Goal: Information Seeking & Learning: Check status

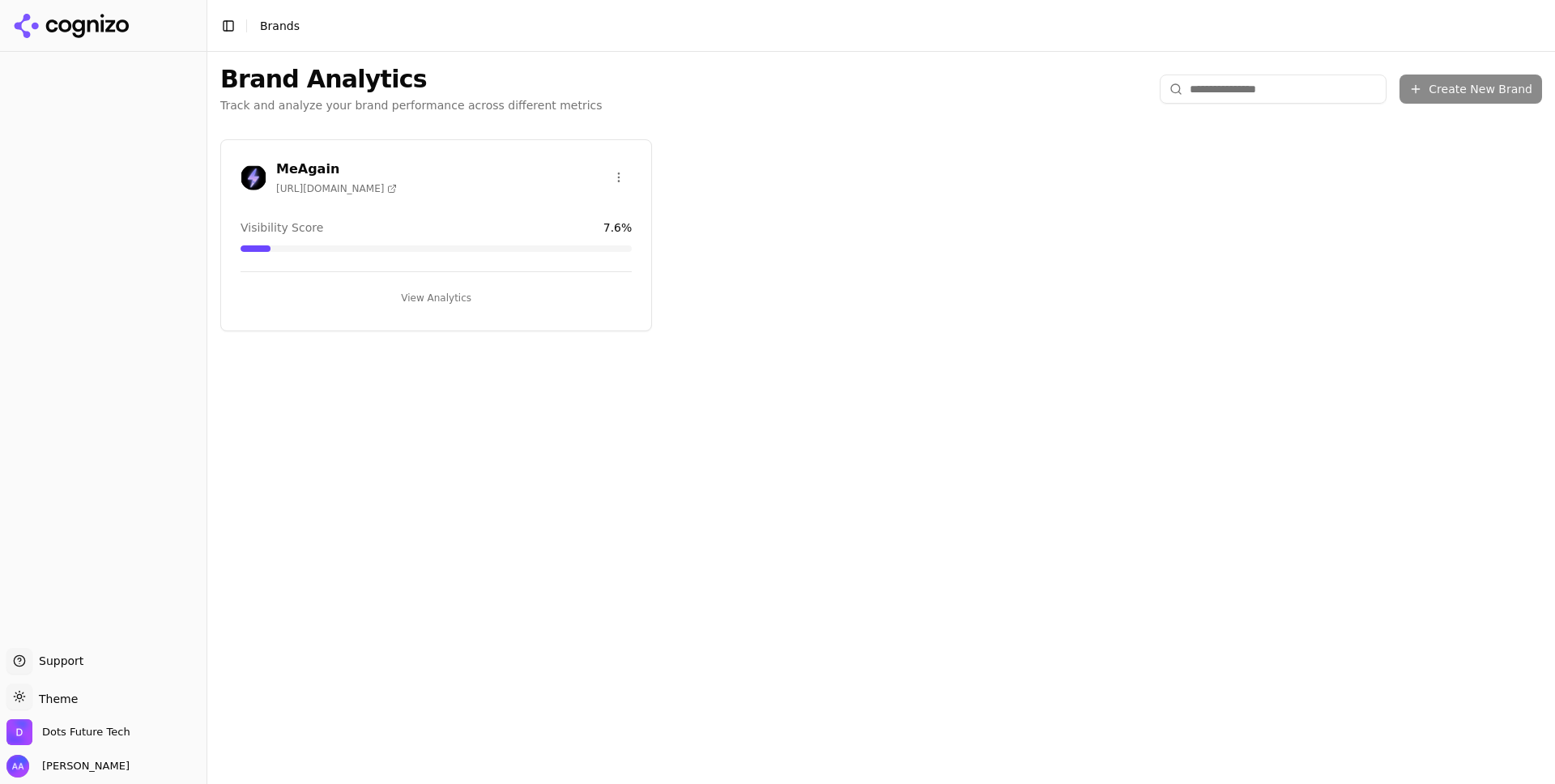
click at [426, 294] on button "View Analytics" at bounding box center [436, 298] width 392 height 25
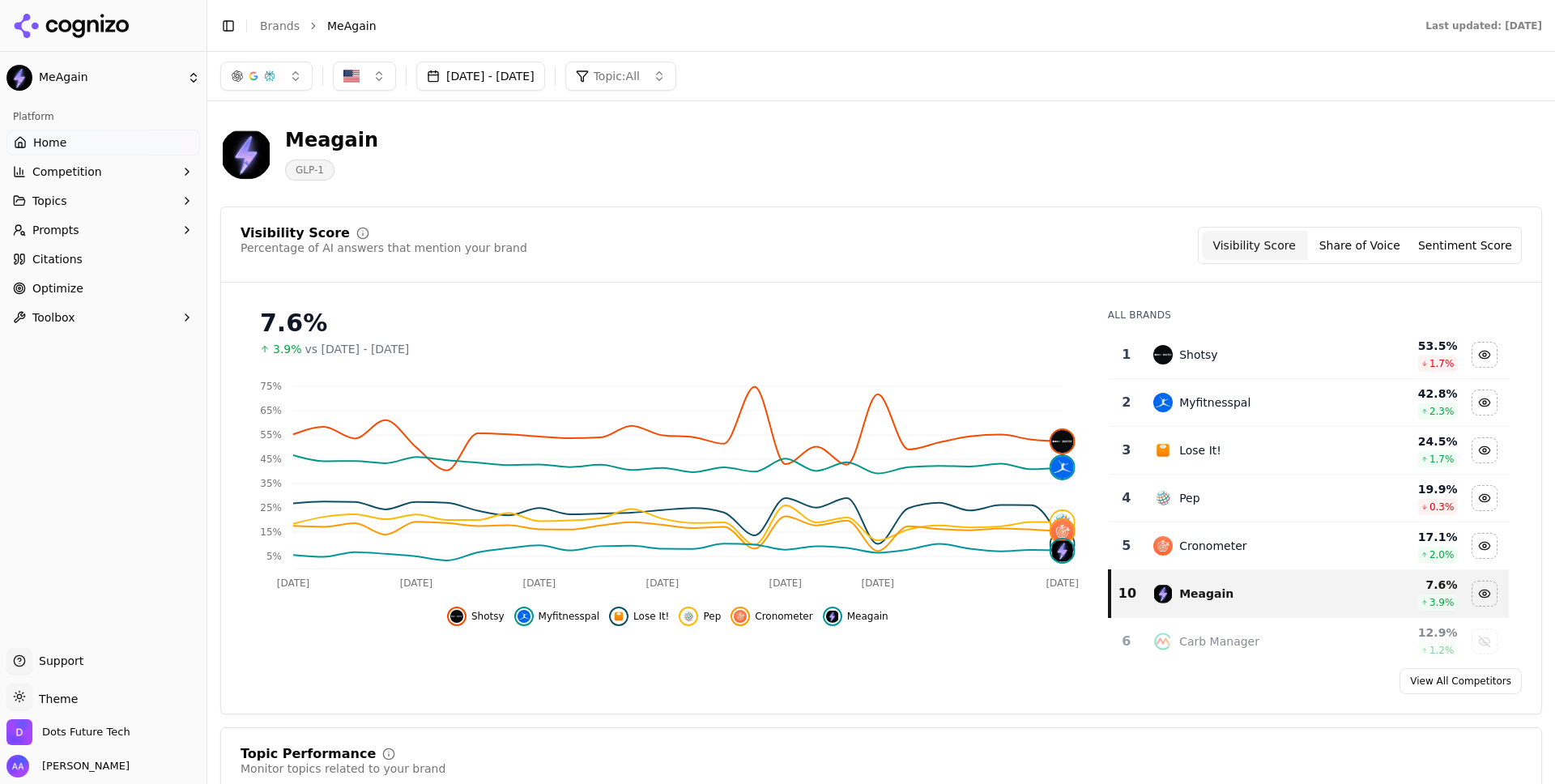
click at [511, 63] on button "[DATE] - [DATE]" at bounding box center [480, 76] width 128 height 29
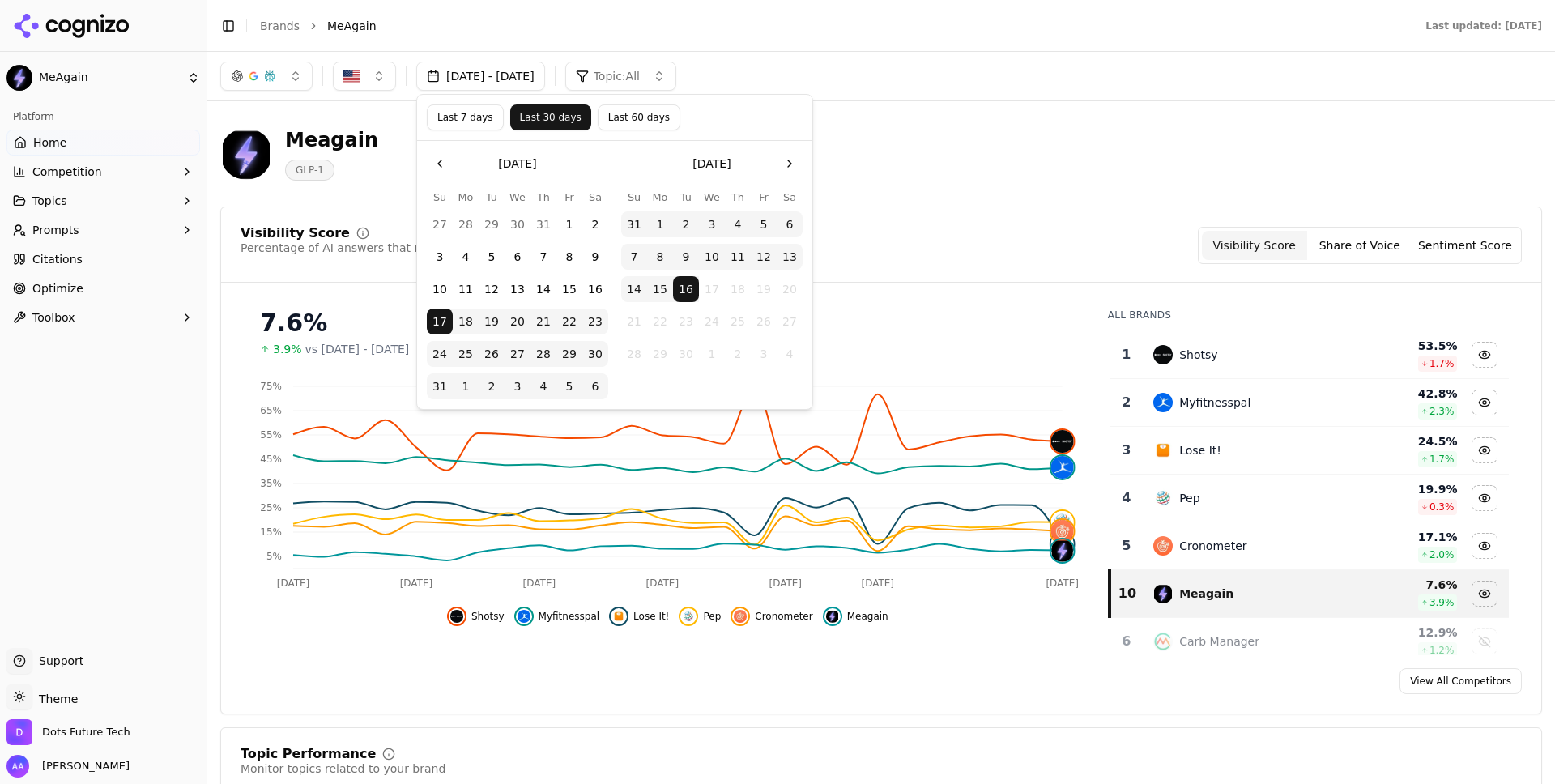
click at [640, 127] on button "Last 60 days" at bounding box center [639, 117] width 83 height 25
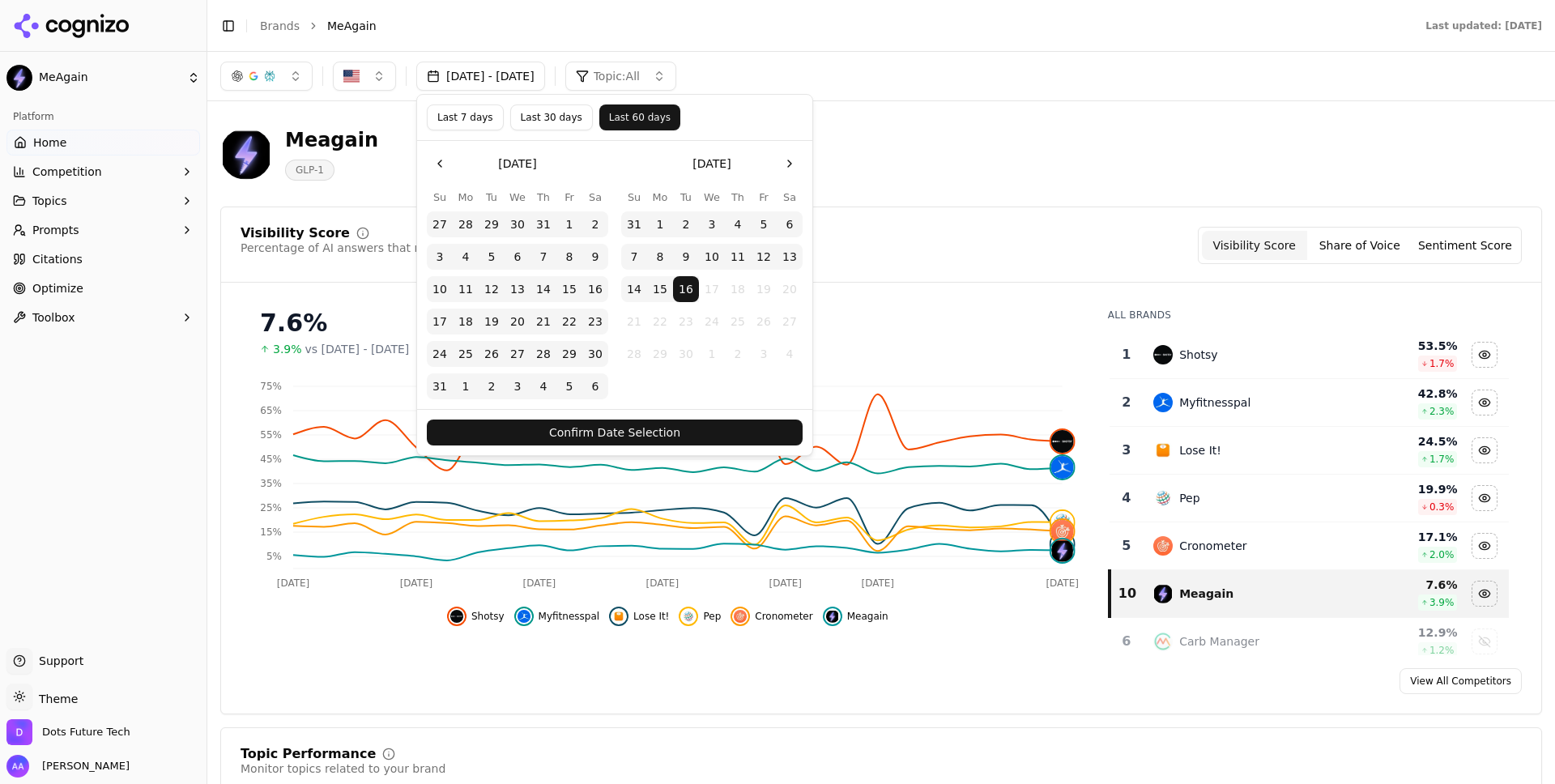
click at [660, 425] on button "Confirm Date Selection" at bounding box center [615, 433] width 376 height 25
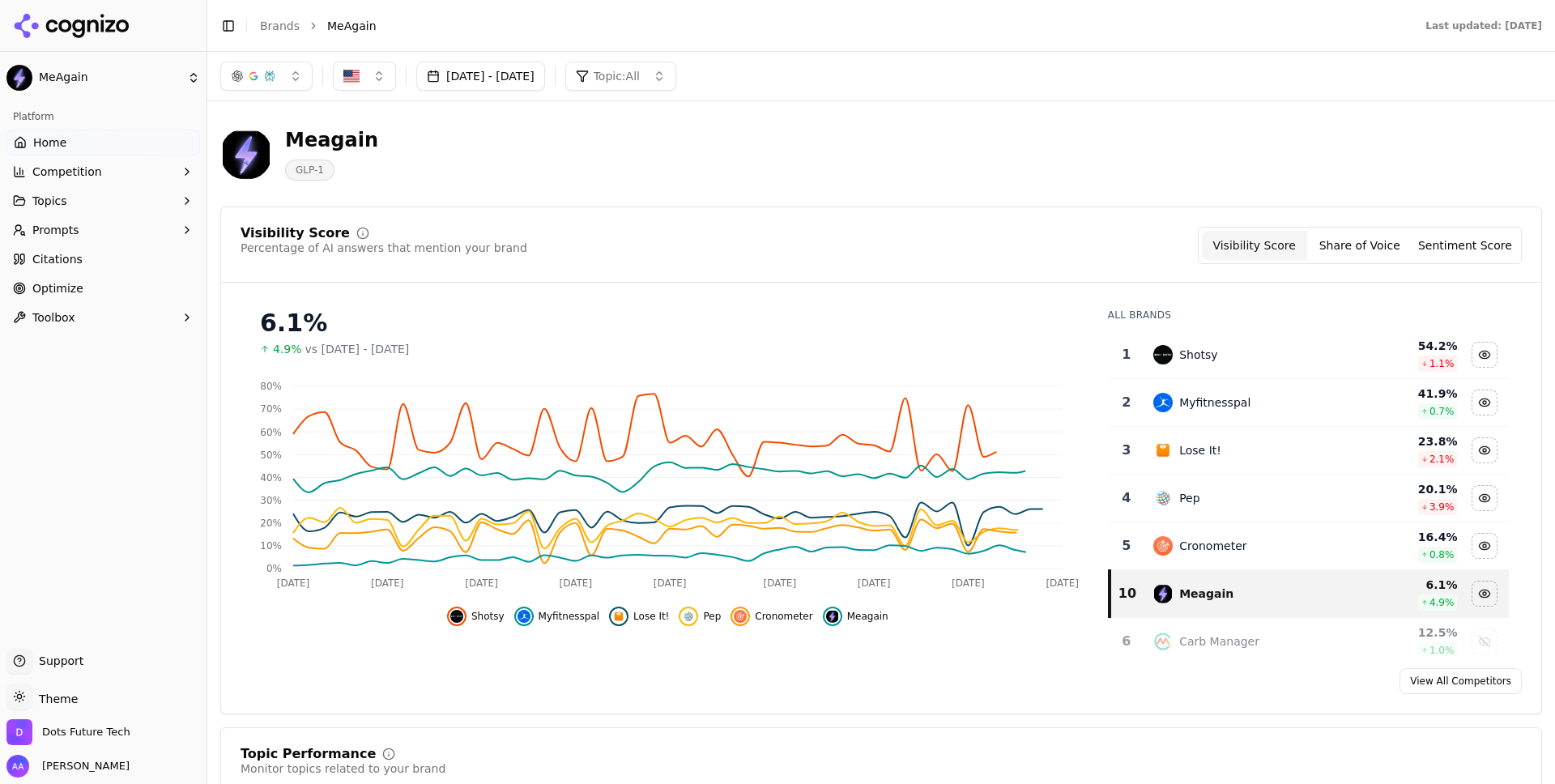
click at [494, 619] on span "Shotsy" at bounding box center [488, 616] width 33 height 13
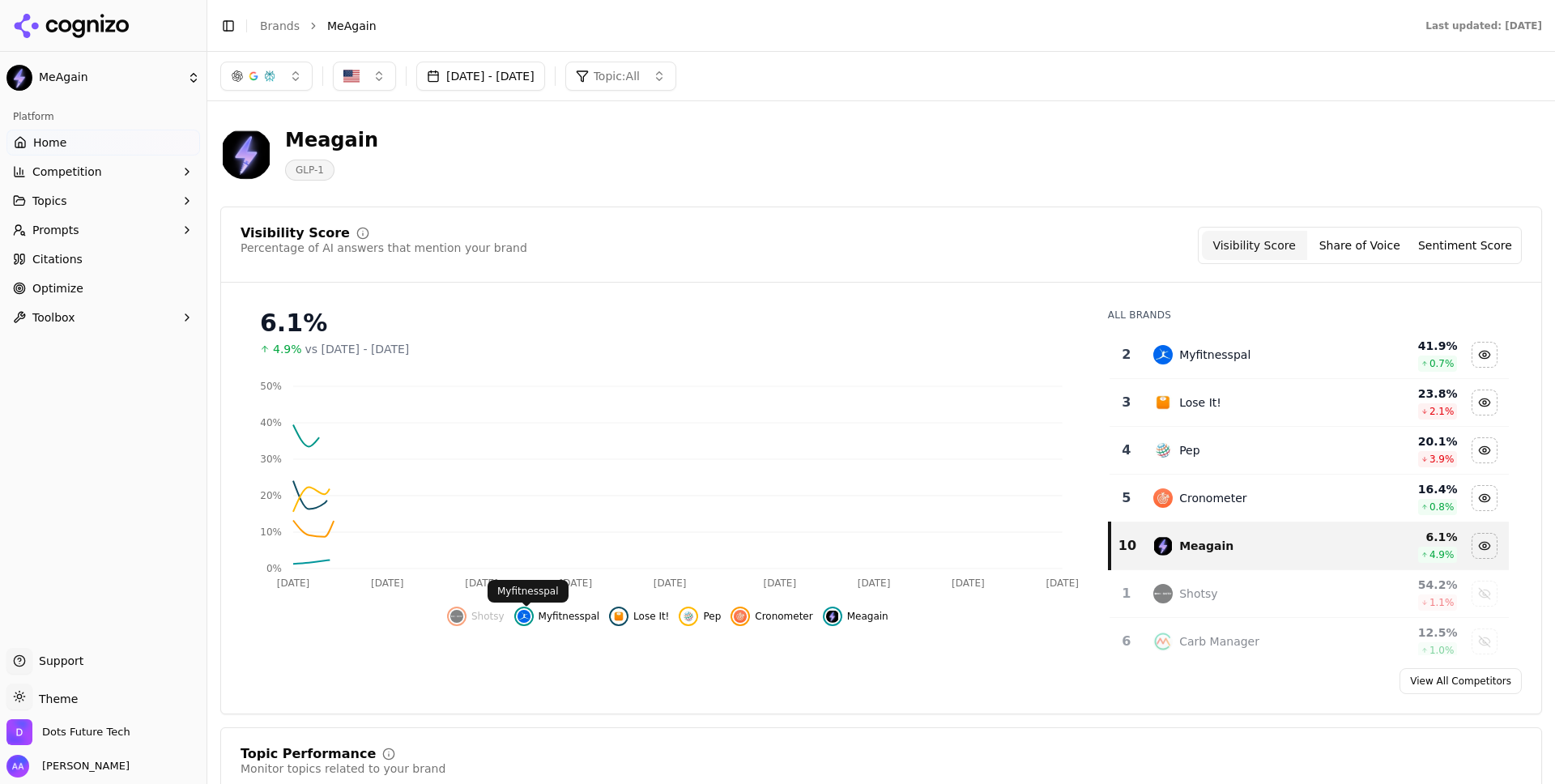
click at [565, 619] on span "Myfitnesspal" at bounding box center [569, 616] width 62 height 13
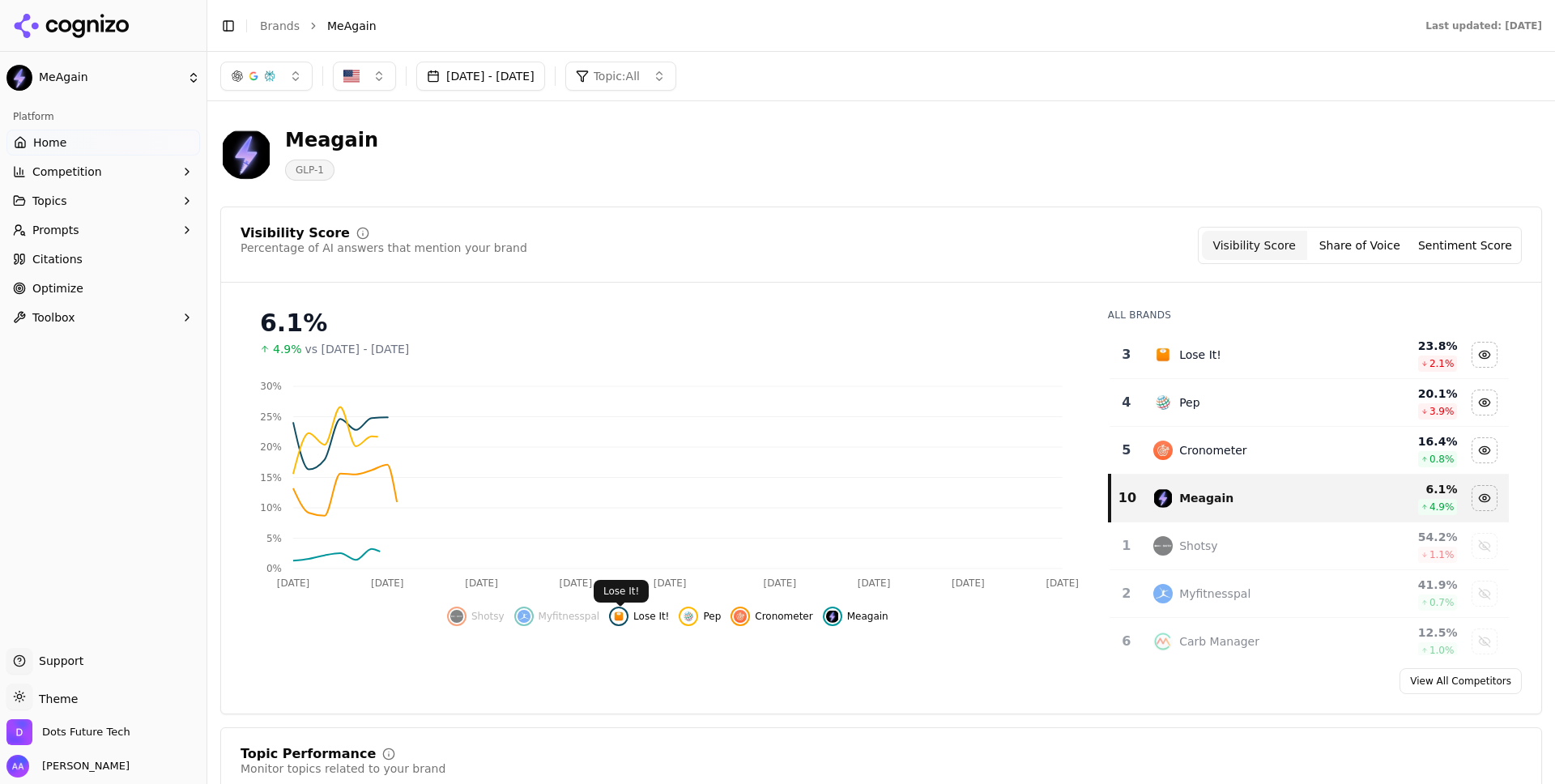
click at [652, 619] on span "Lose It!" at bounding box center [650, 616] width 36 height 13
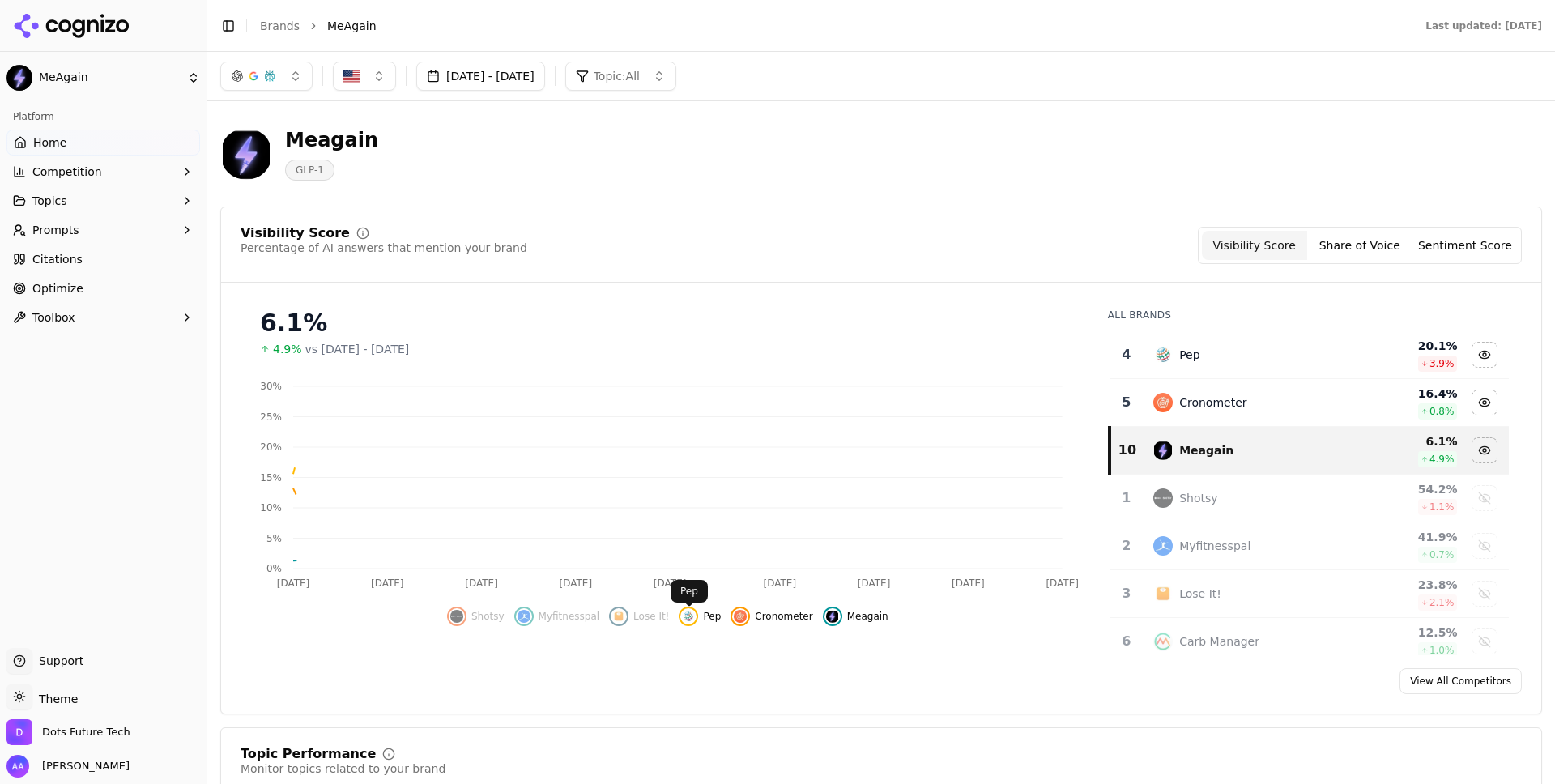
click at [709, 619] on span "Pep" at bounding box center [712, 616] width 18 height 13
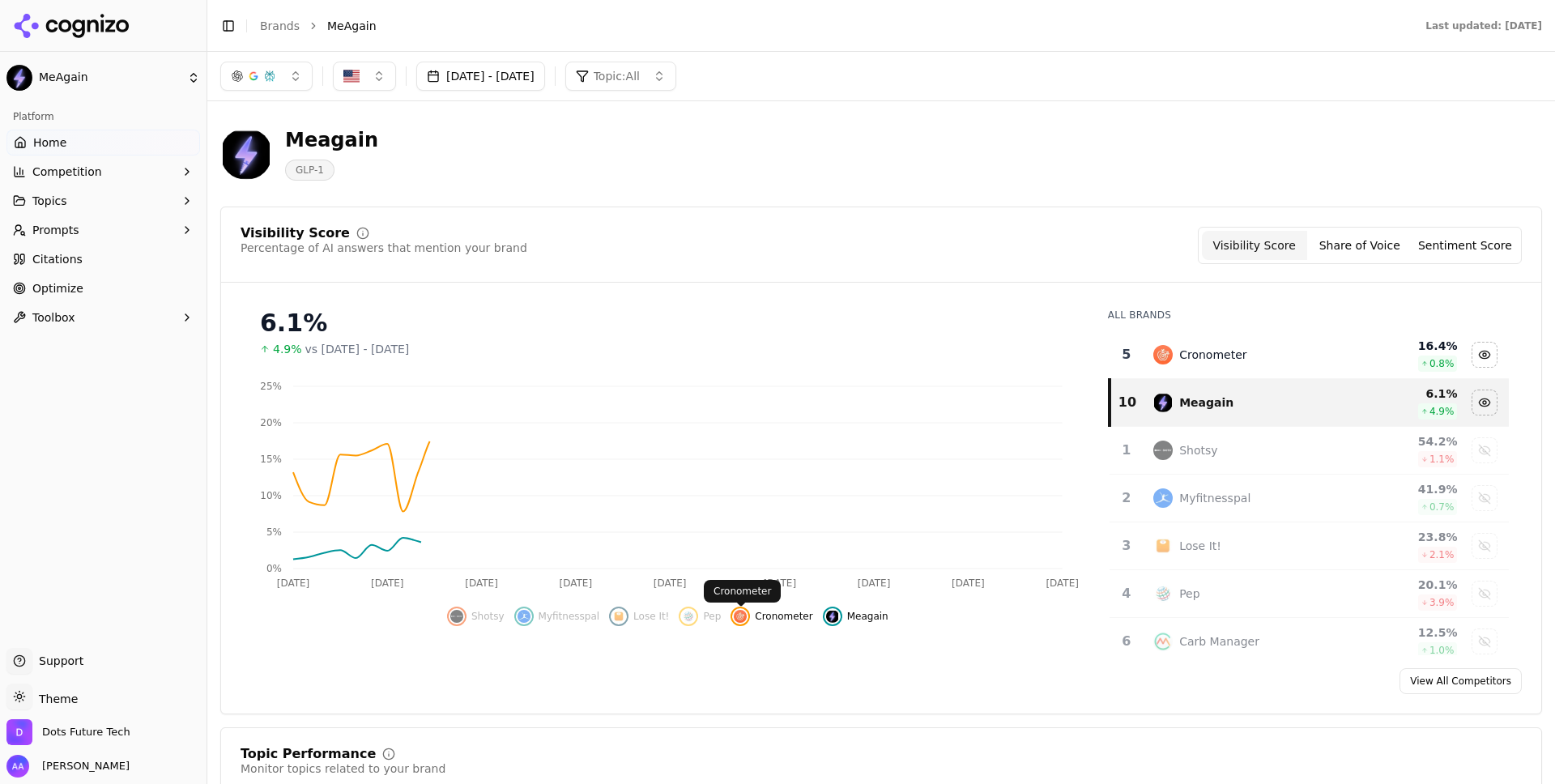
click at [780, 619] on span "Cronometer" at bounding box center [783, 616] width 57 height 13
